Goal: Browse casually

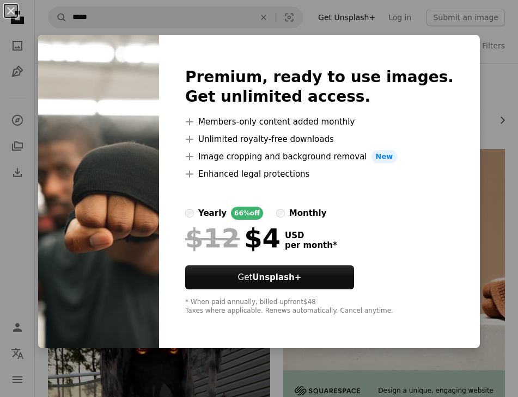
scroll to position [980, 0]
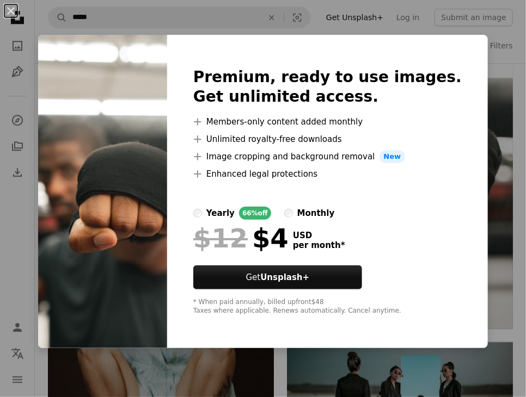
click at [479, 250] on div "Premium, ready to use images. Get unlimited access. A plus sign Members-only co…" at bounding box center [327, 192] width 321 height 314
click at [128, 155] on img at bounding box center [102, 192] width 129 height 314
drag, startPoint x: 15, startPoint y: 13, endPoint x: 33, endPoint y: 51, distance: 42.4
click at [15, 13] on button "An X shape" at bounding box center [10, 10] width 13 height 13
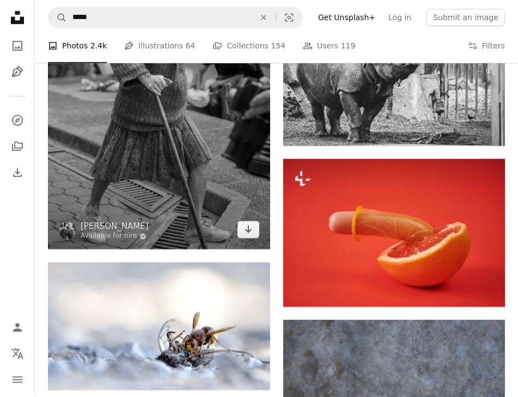
scroll to position [2014, 0]
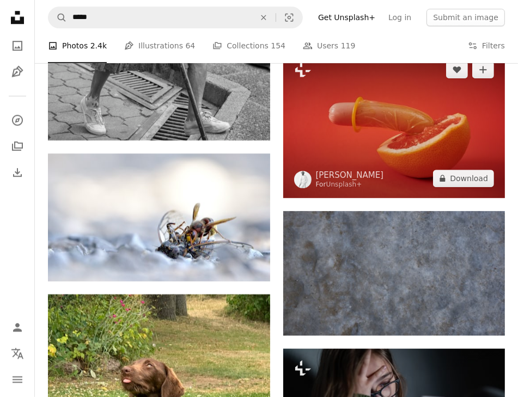
click at [412, 153] on img at bounding box center [394, 124] width 222 height 148
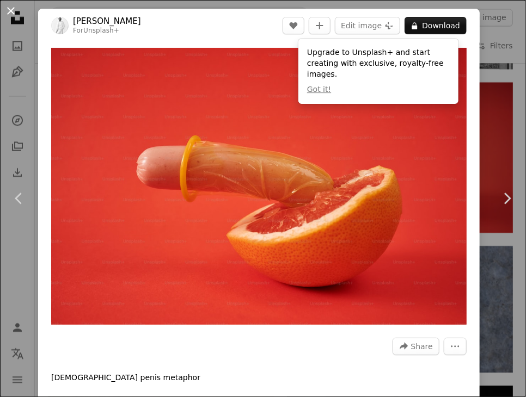
click at [9, 8] on button "An X shape" at bounding box center [10, 10] width 13 height 13
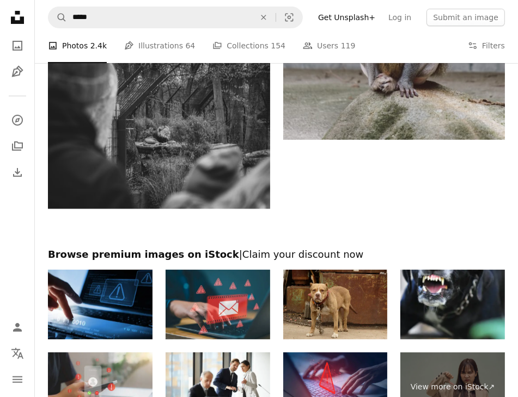
scroll to position [2777, 0]
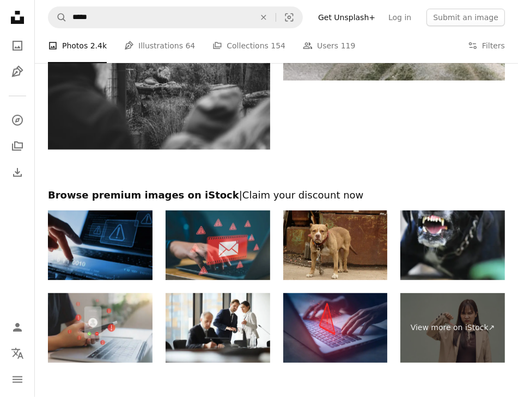
click at [128, 247] on img at bounding box center [100, 246] width 105 height 70
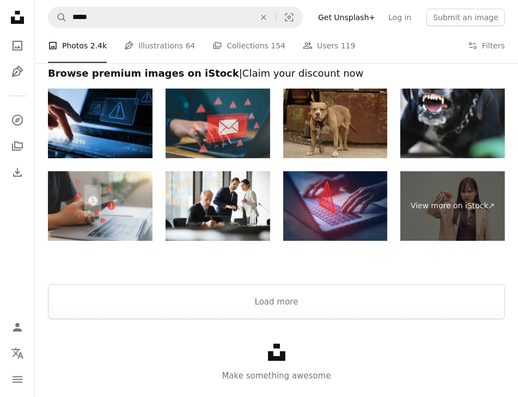
scroll to position [2907, 0]
